Goal: Book appointment/travel/reservation

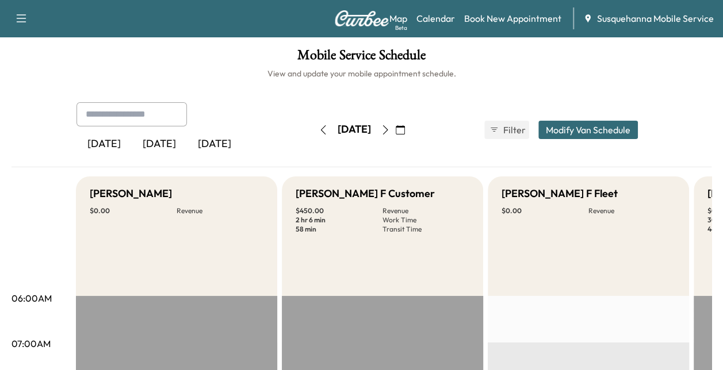
drag, startPoint x: 0, startPoint y: 0, endPoint x: 414, endPoint y: 136, distance: 435.8
click at [395, 136] on button "button" at bounding box center [385, 130] width 20 height 18
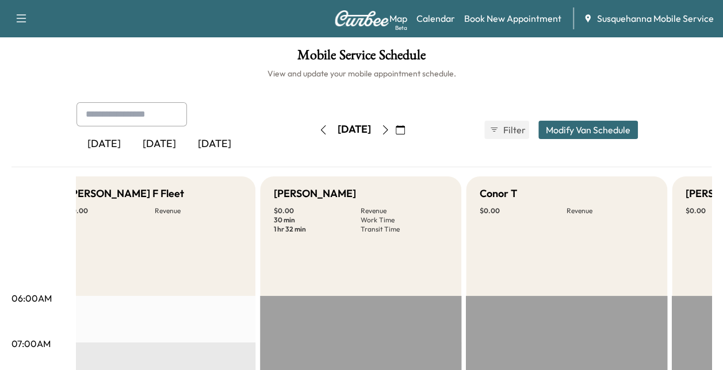
click at [313, 135] on button "button" at bounding box center [323, 130] width 20 height 18
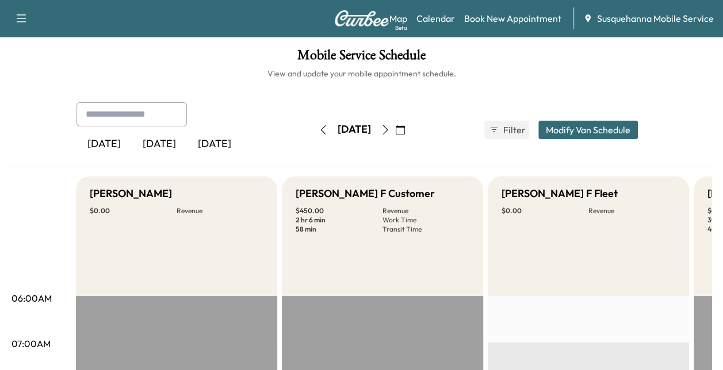
click at [390, 129] on icon "button" at bounding box center [385, 129] width 9 height 9
click at [319, 131] on icon "button" at bounding box center [323, 129] width 9 height 9
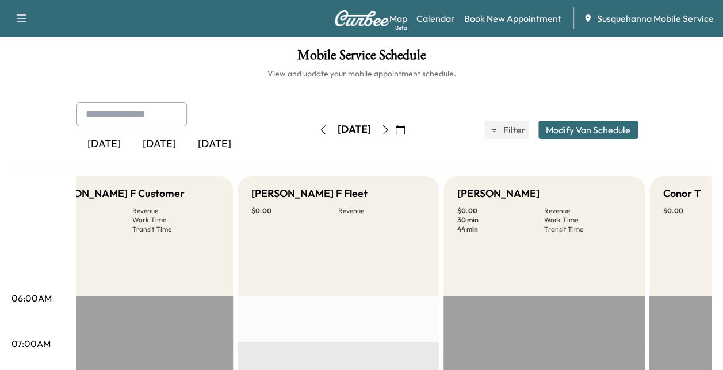
scroll to position [0, 251]
click at [390, 133] on icon "button" at bounding box center [385, 129] width 9 height 9
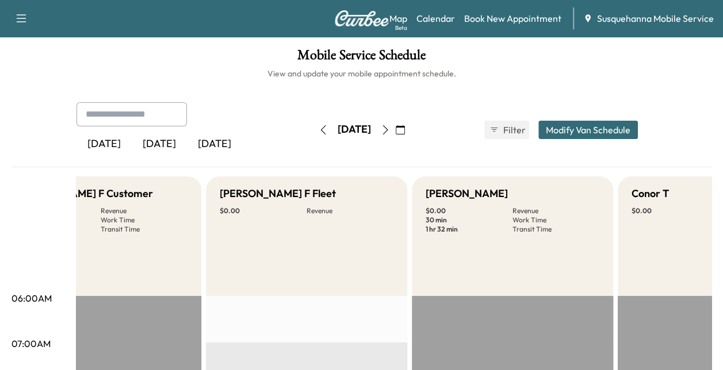
click at [410, 133] on button "button" at bounding box center [400, 130] width 20 height 18
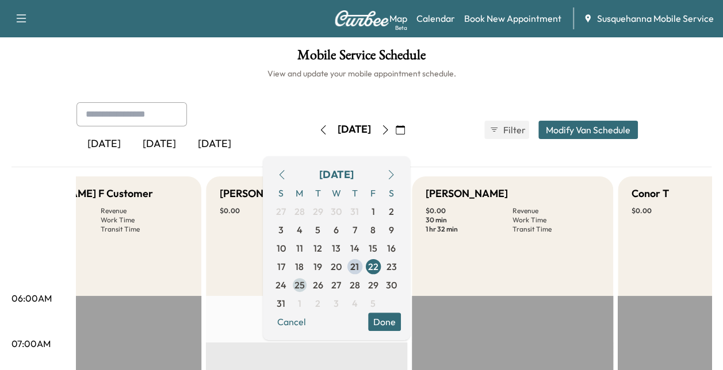
click at [305, 285] on span "25" at bounding box center [299, 285] width 10 height 14
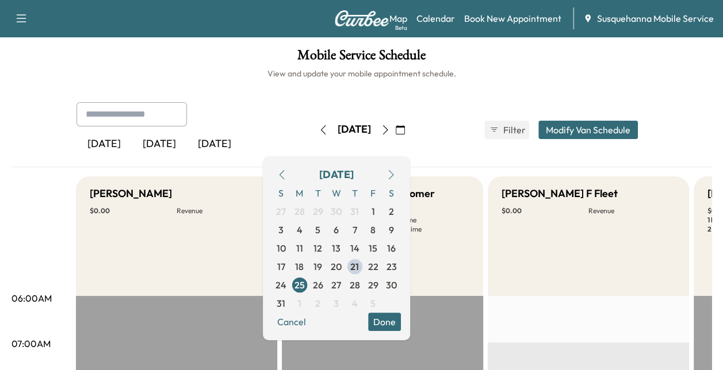
click at [401, 325] on button "Done" at bounding box center [384, 322] width 33 height 18
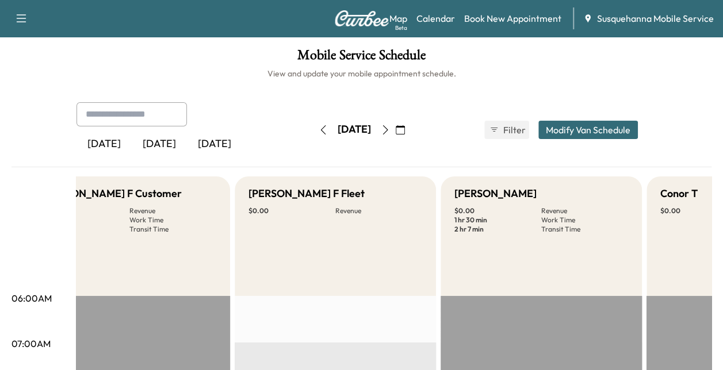
click at [405, 128] on icon "button" at bounding box center [400, 129] width 9 height 9
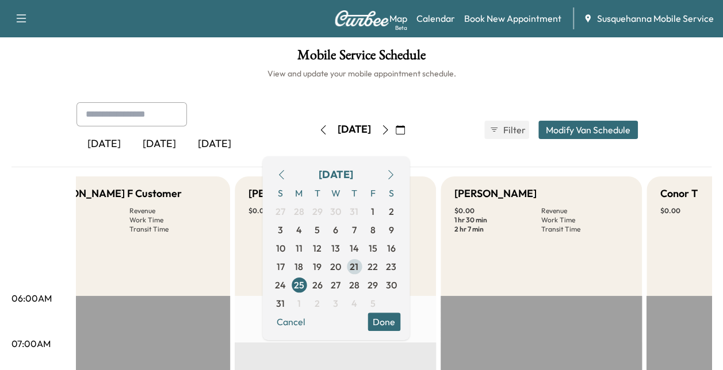
click at [358, 264] on span "21" at bounding box center [354, 267] width 9 height 14
click at [375, 306] on span "5" at bounding box center [372, 304] width 5 height 14
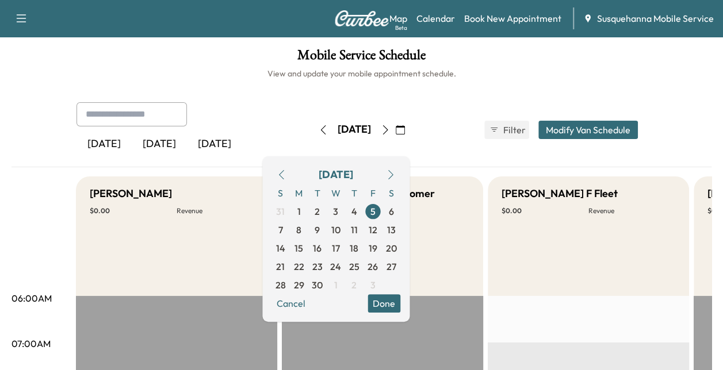
click at [300, 179] on div "[DATE] S M T W T F S 31 1 2 3 4 5 6 7 8 9 10 11 12 13 14 15 16 17 18 19 20 21 2…" at bounding box center [335, 239] width 147 height 166
click at [284, 175] on icon "button" at bounding box center [281, 174] width 5 height 9
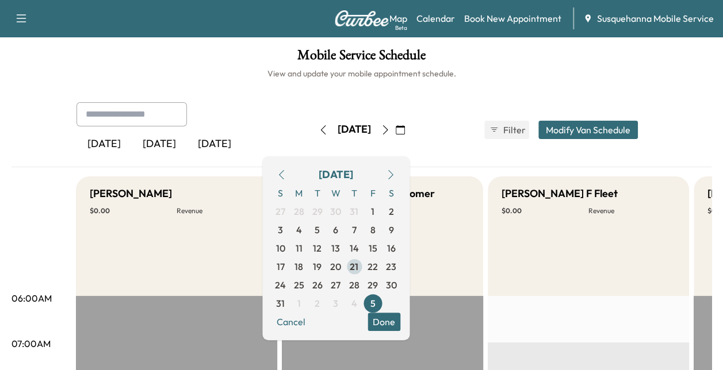
click at [358, 262] on span "21" at bounding box center [354, 267] width 9 height 14
click at [400, 314] on button "Done" at bounding box center [383, 322] width 33 height 18
